Goal: Information Seeking & Learning: Understand process/instructions

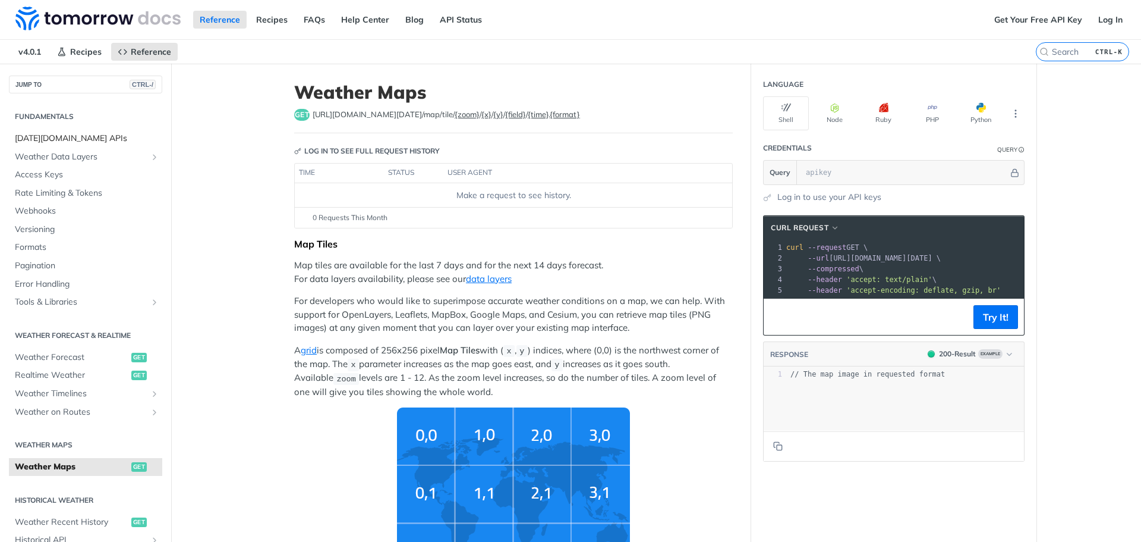
click at [78, 133] on span "[DATE][DOMAIN_NAME] APIs" at bounding box center [87, 139] width 144 height 12
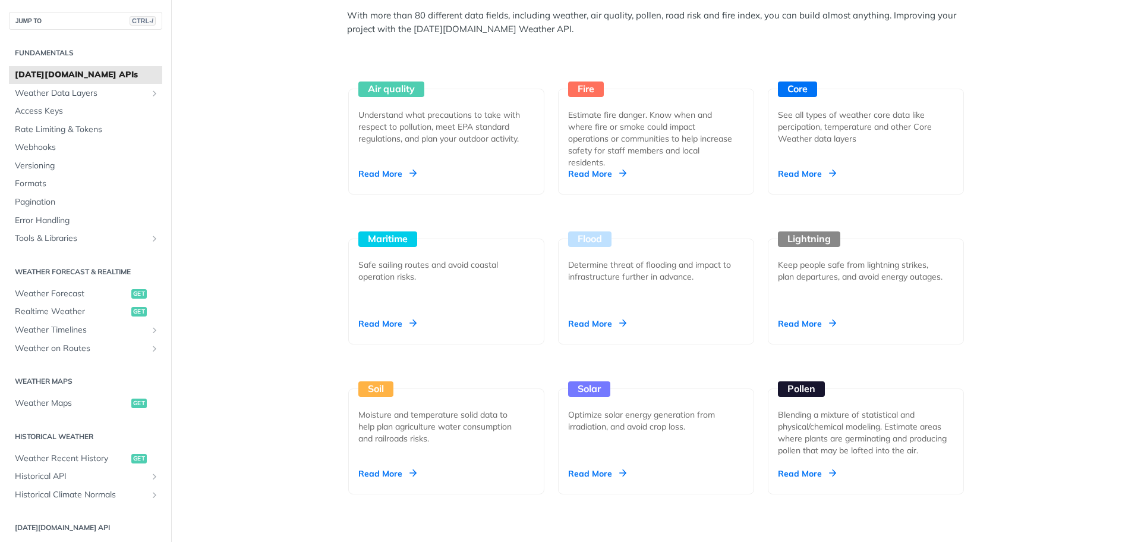
scroll to position [1070, 0]
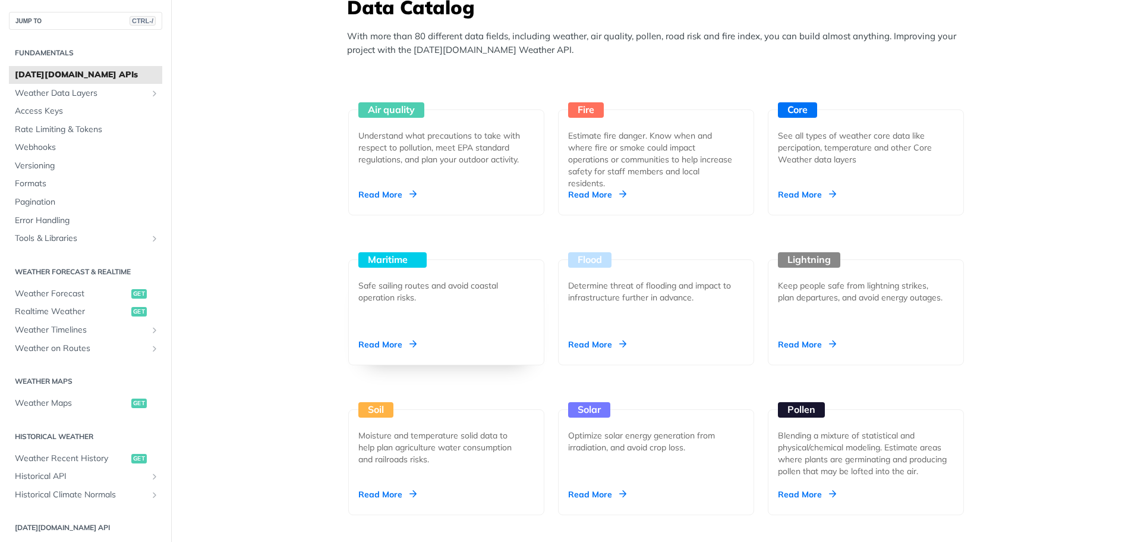
click at [381, 344] on div "Read More" at bounding box center [387, 344] width 58 height 12
click at [88, 292] on span "Weather Forecast" at bounding box center [72, 294] width 114 height 12
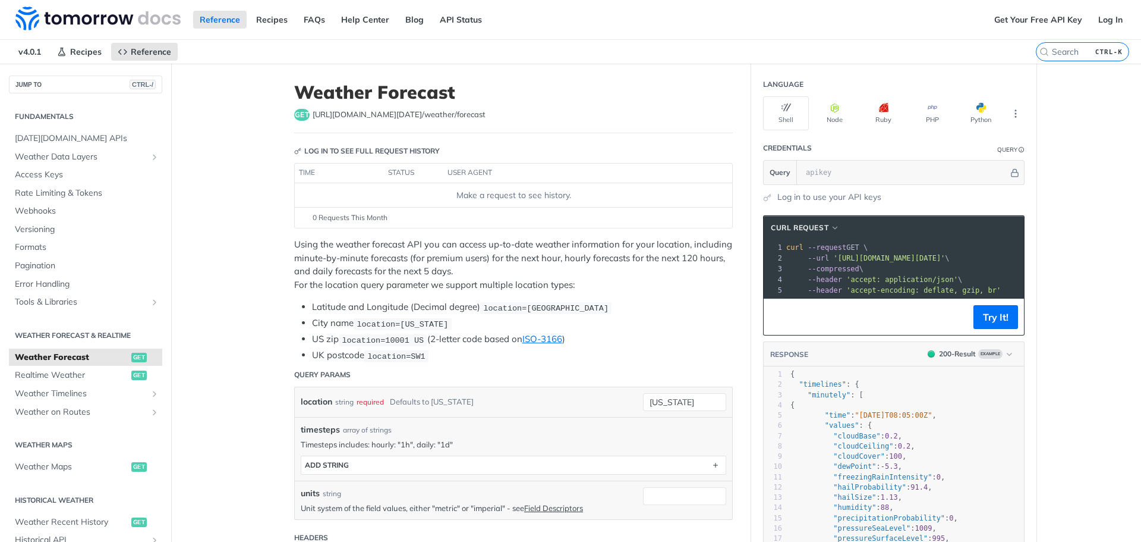
scroll to position [119, 0]
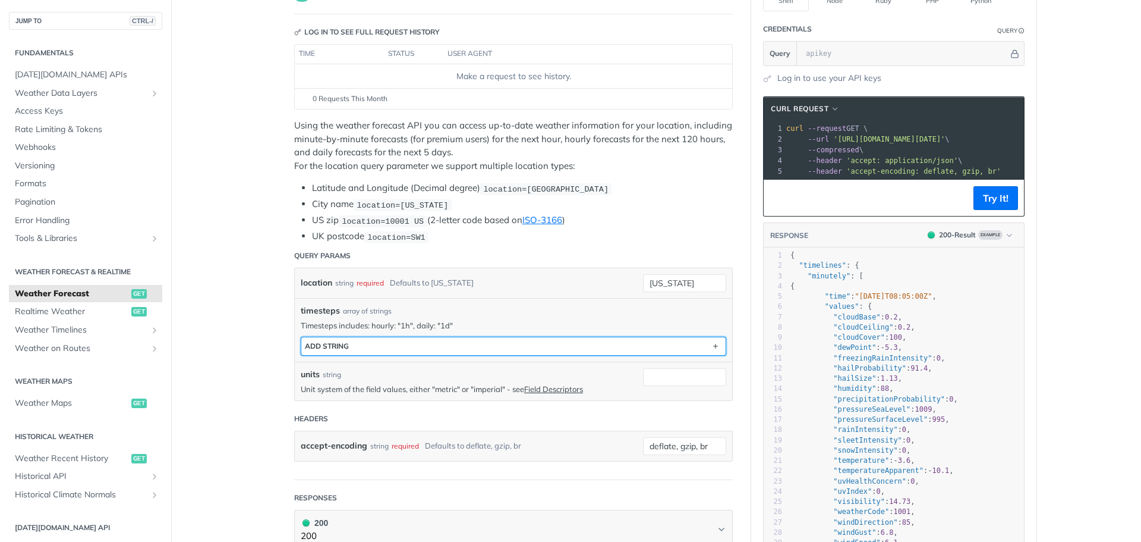
click at [375, 345] on button "ADD string" at bounding box center [513, 346] width 424 height 18
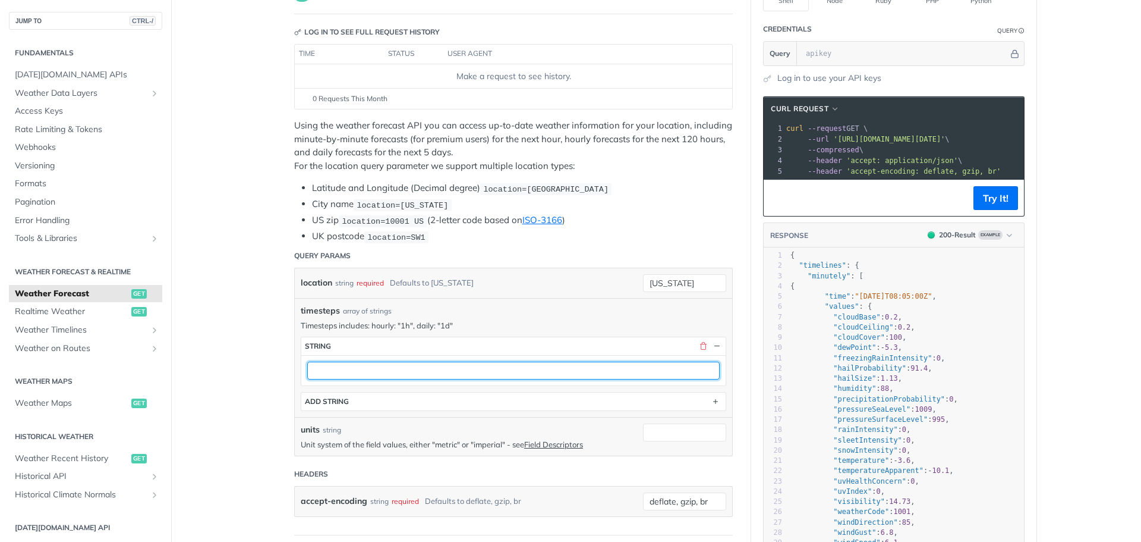
click at [372, 364] on input "text" at bounding box center [513, 370] width 413 height 18
type input "02445"
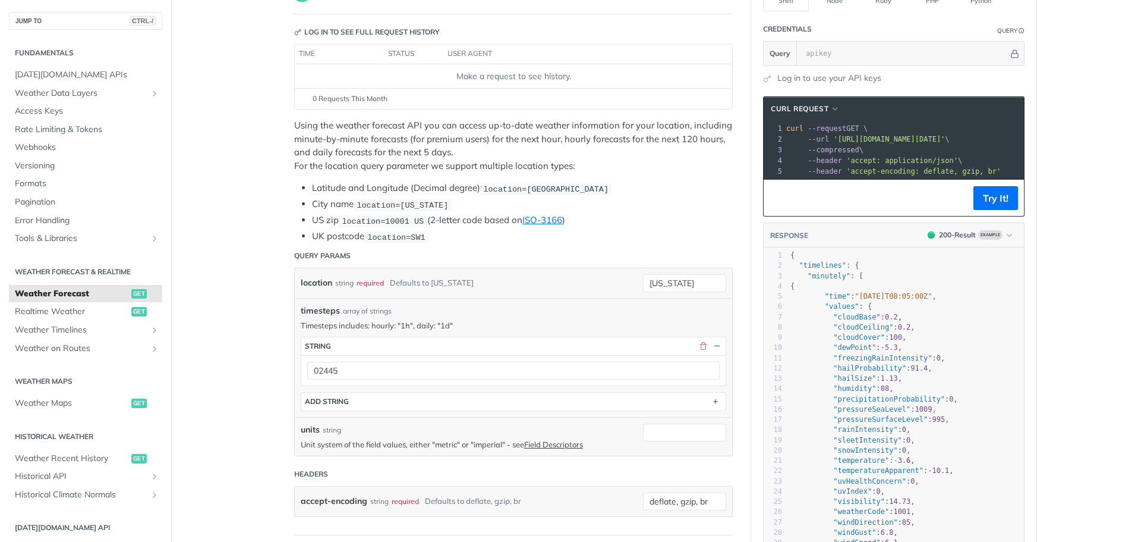
click at [617, 385] on div "timesteps string 02445 ADD string" at bounding box center [514, 373] width 426 height 74
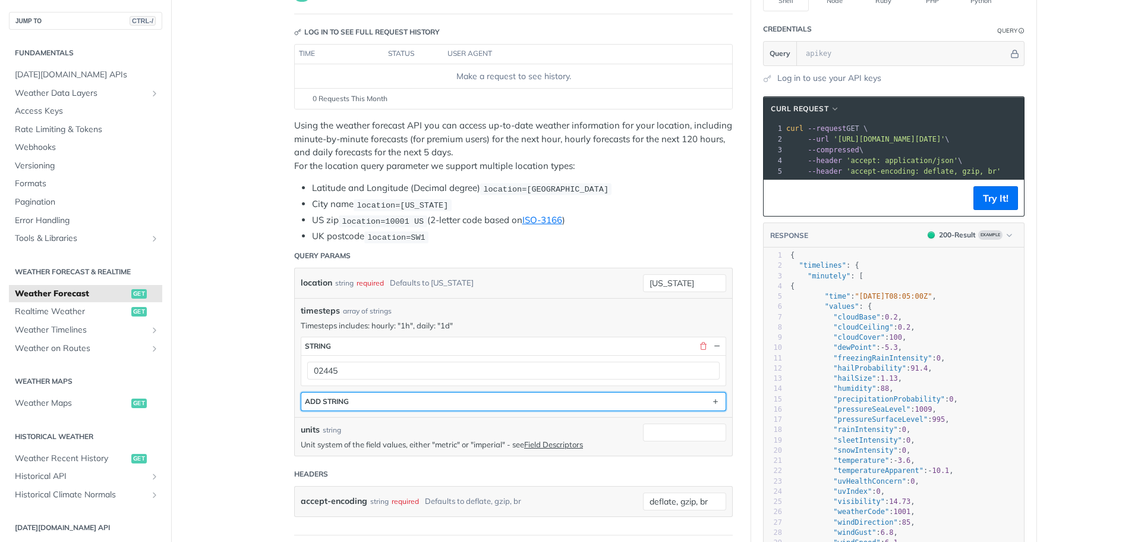
click at [609, 395] on button "ADD string" at bounding box center [513, 401] width 424 height 18
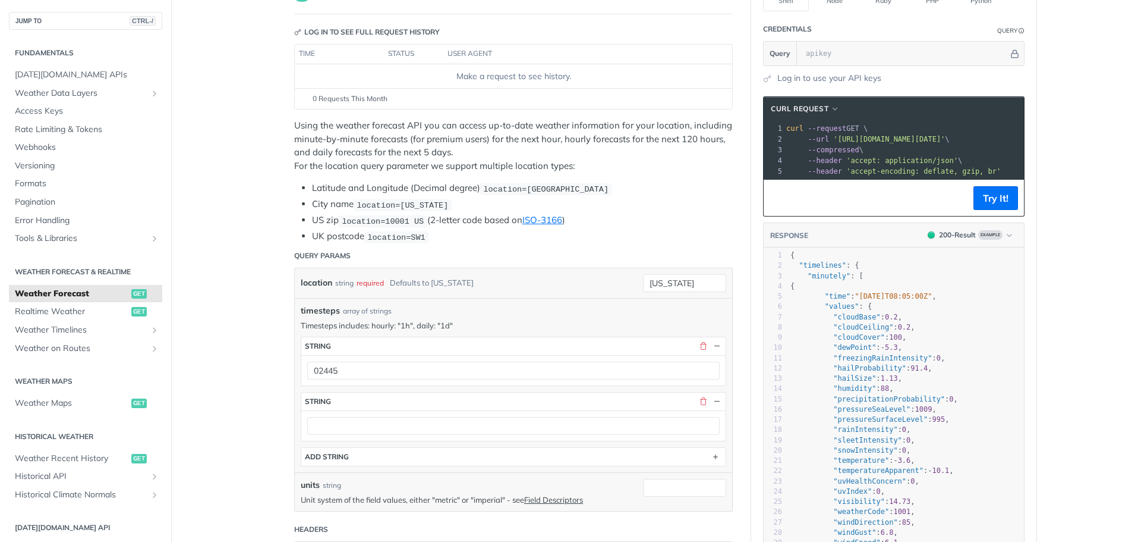
click at [626, 298] on div "timesteps array of strings Timesteps includes: hourly: "1h", daily: "1d" timest…" at bounding box center [514, 385] width 438 height 174
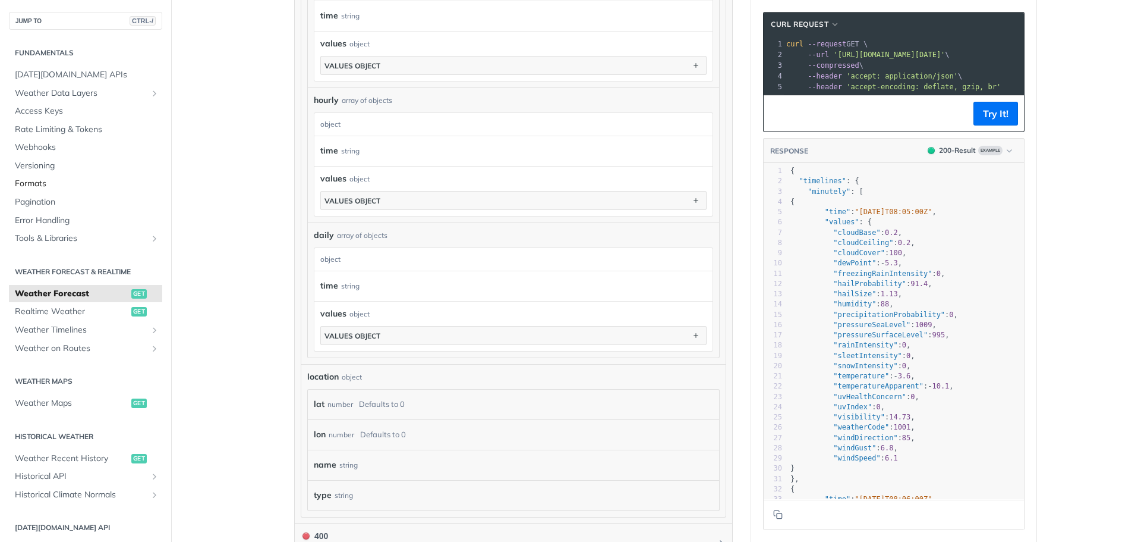
scroll to position [773, 0]
